Goal: Transaction & Acquisition: Purchase product/service

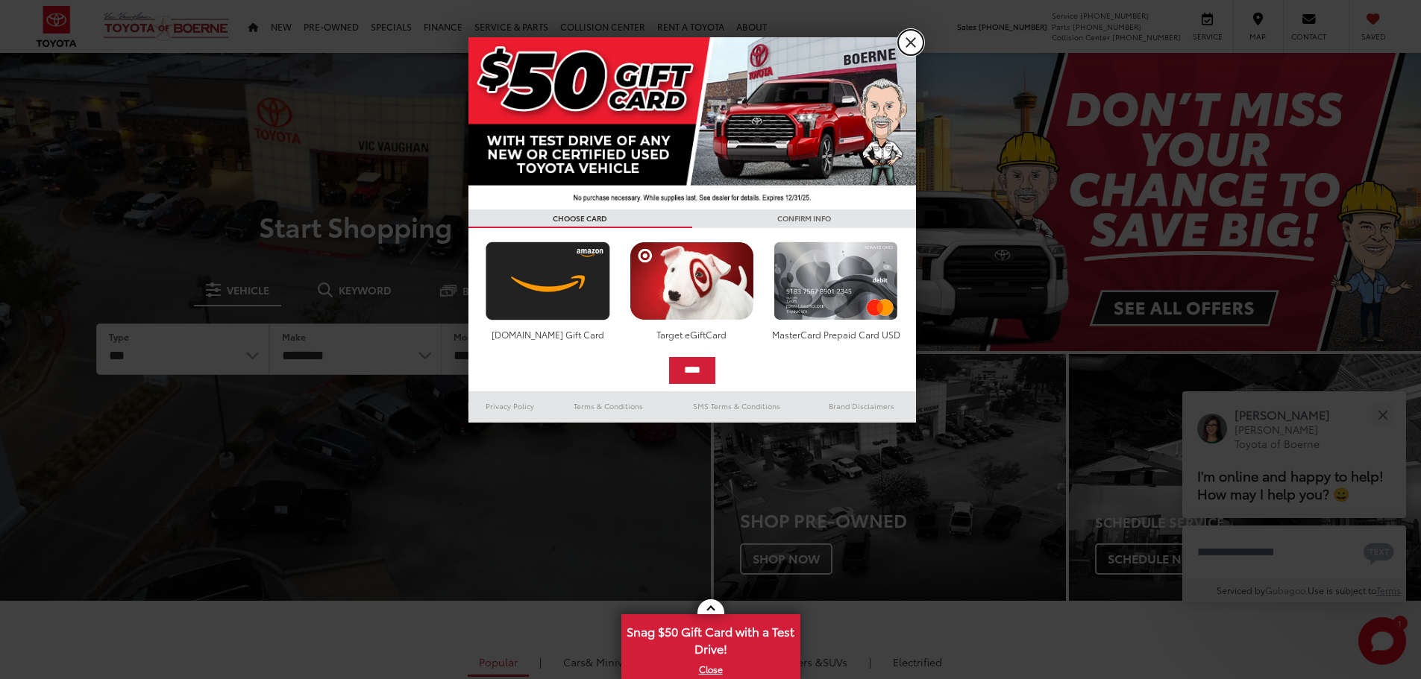
click at [917, 42] on link "X" at bounding box center [910, 42] width 25 height 25
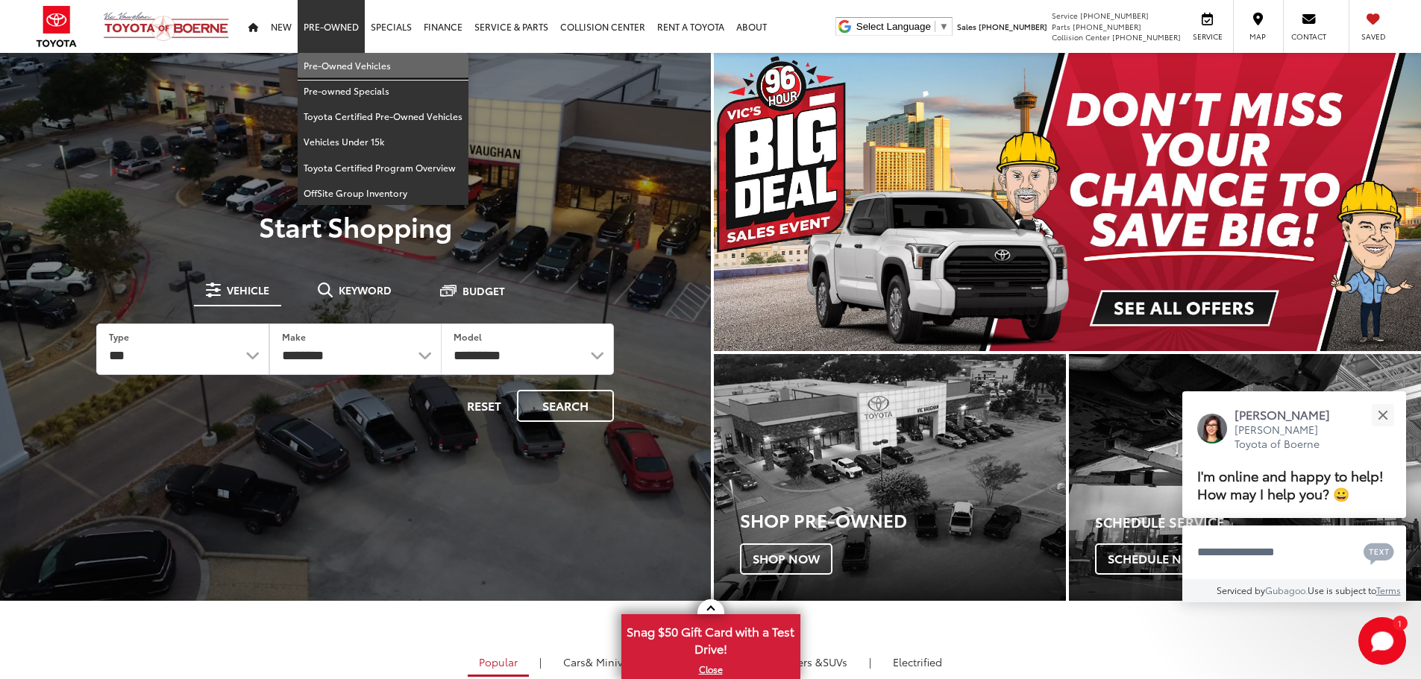
click at [330, 61] on link "Pre-Owned Vehicles" at bounding box center [383, 65] width 171 height 25
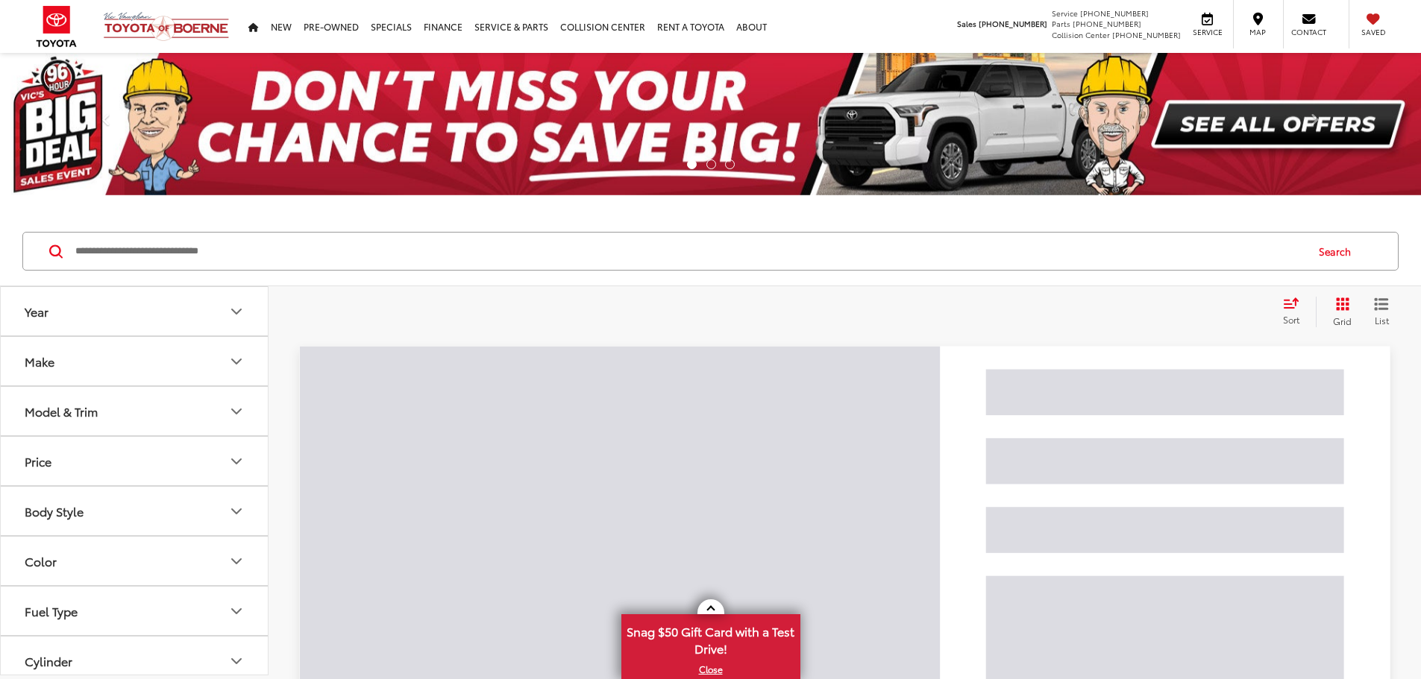
click at [198, 422] on button "Model & Trim" at bounding box center [135, 411] width 269 height 48
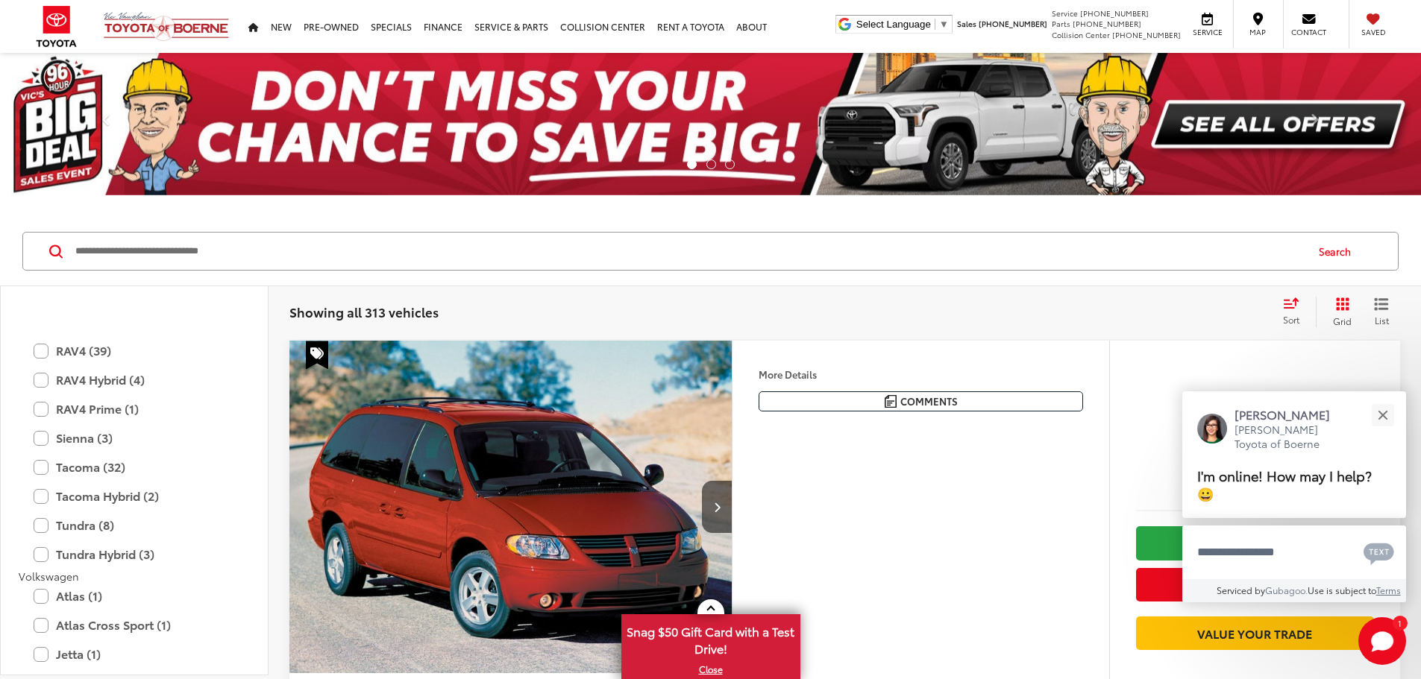
scroll to position [3058, 0]
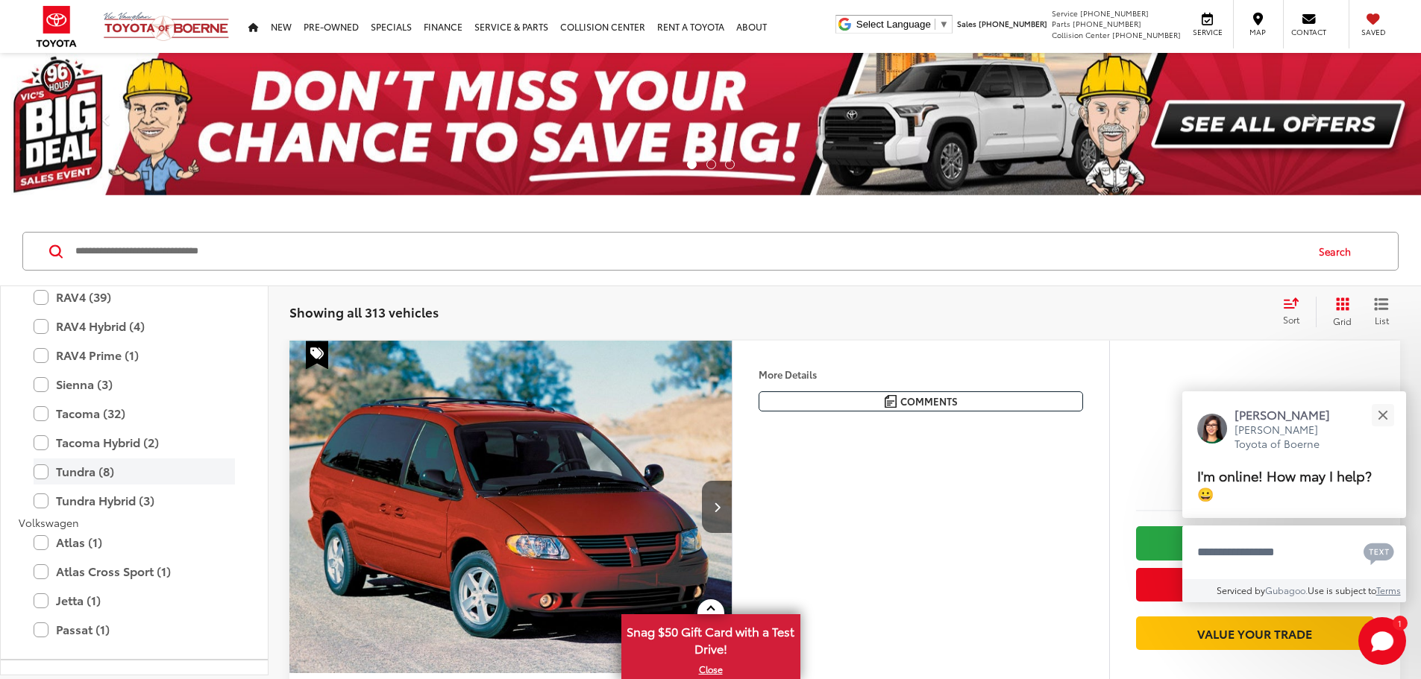
click at [43, 473] on label "Tundra (8)" at bounding box center [134, 472] width 201 height 26
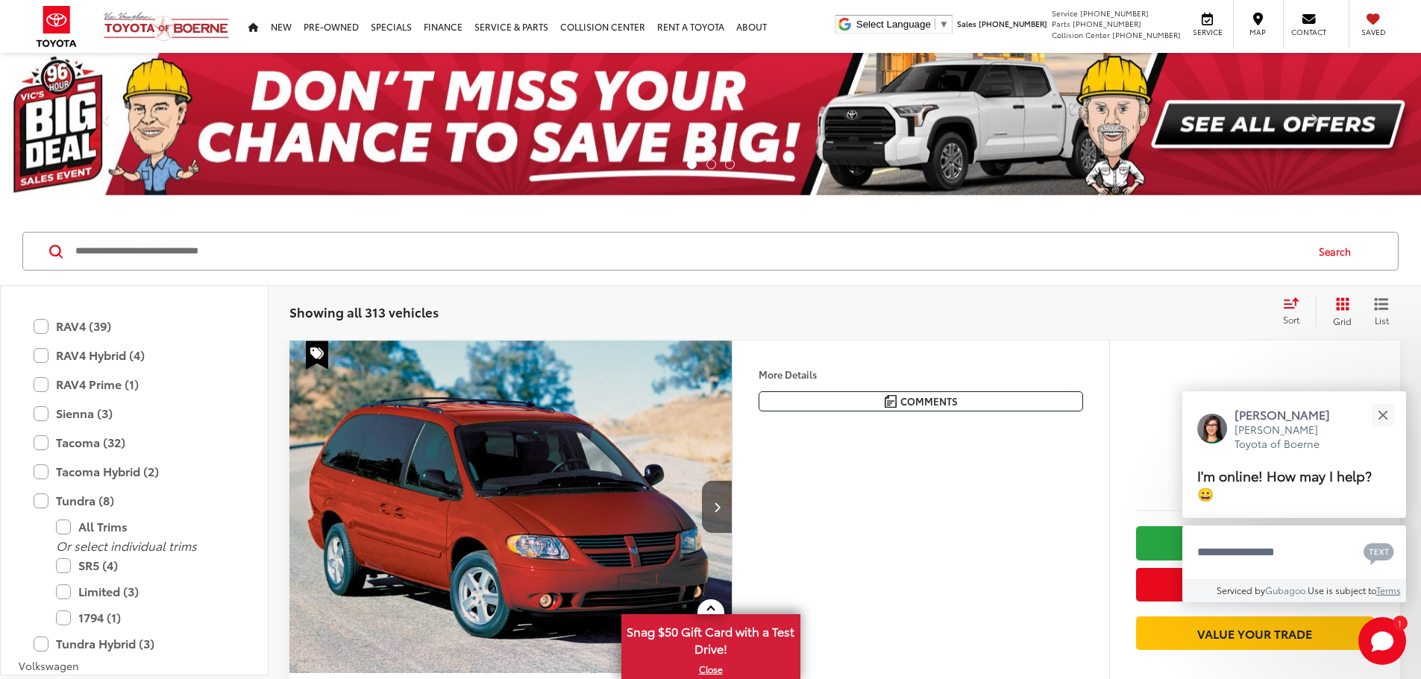
scroll to position [3087, 0]
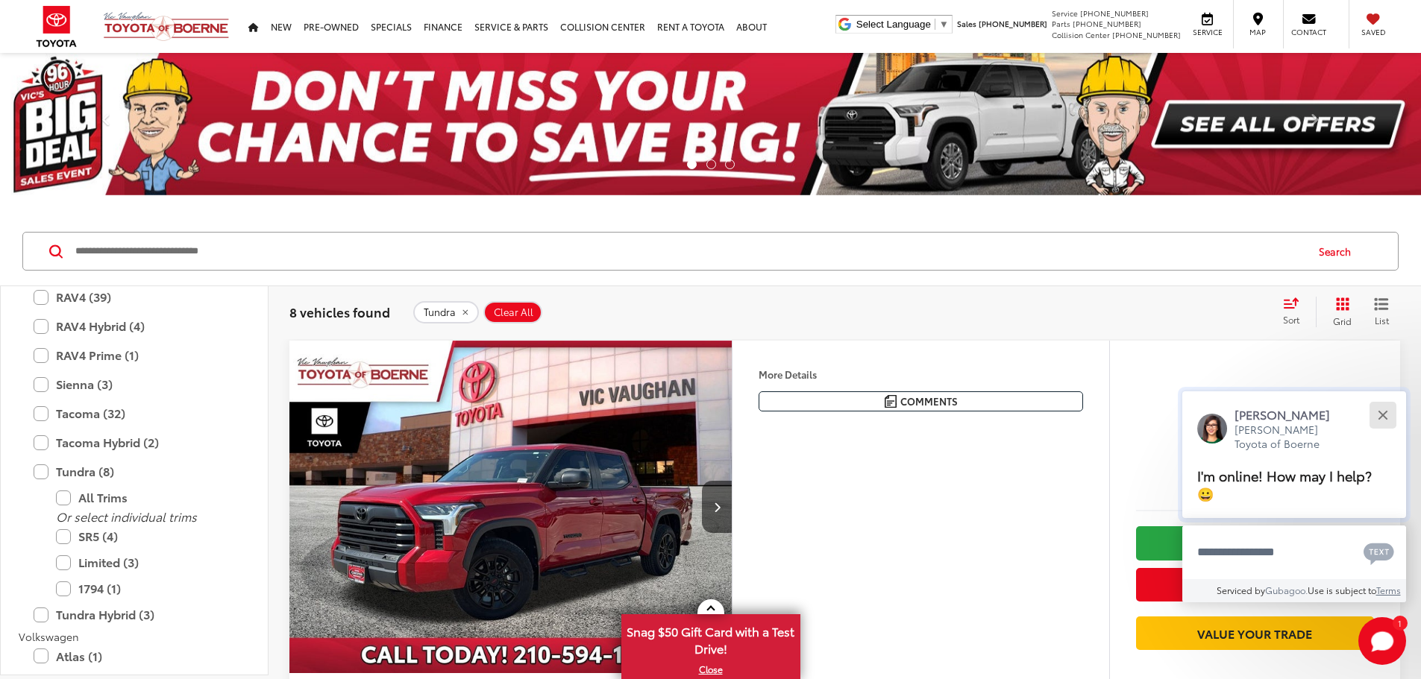
click at [1387, 411] on div "Close" at bounding box center [1383, 415] width 10 height 10
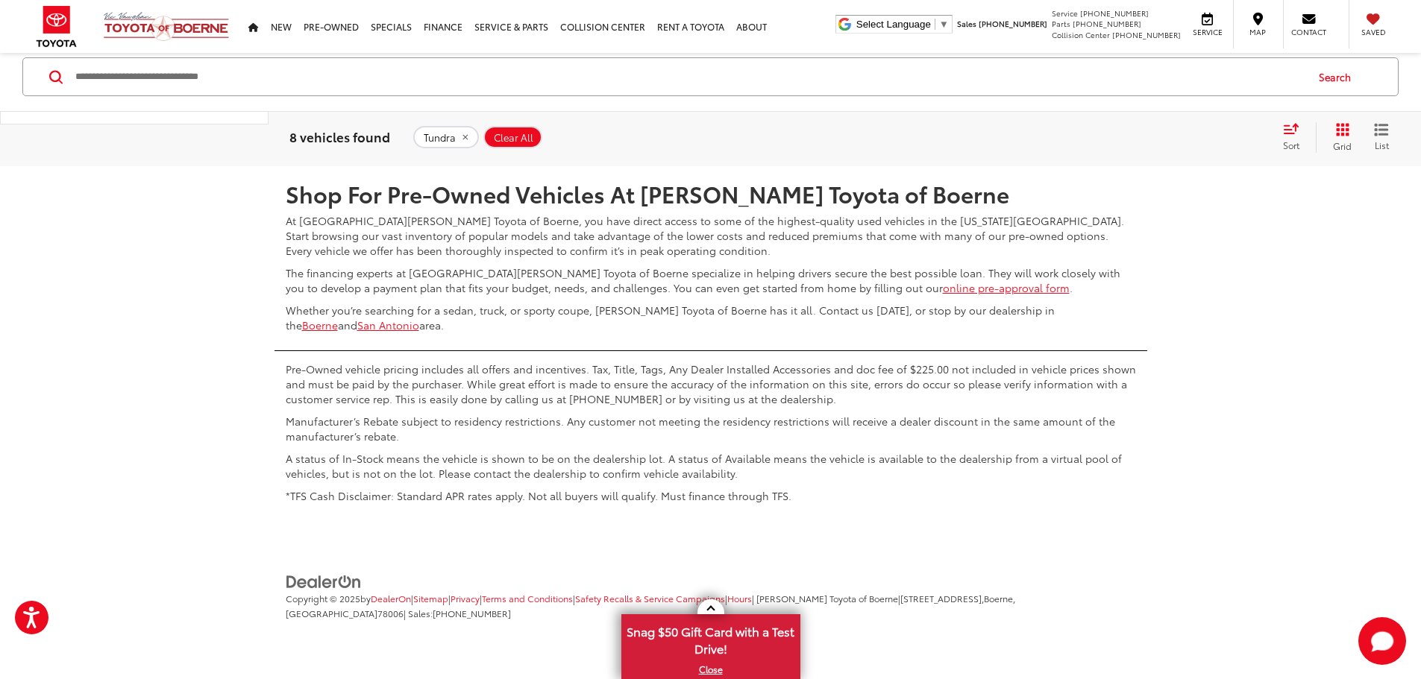
scroll to position [5439, 0]
